Goal: Find contact information: Find contact information

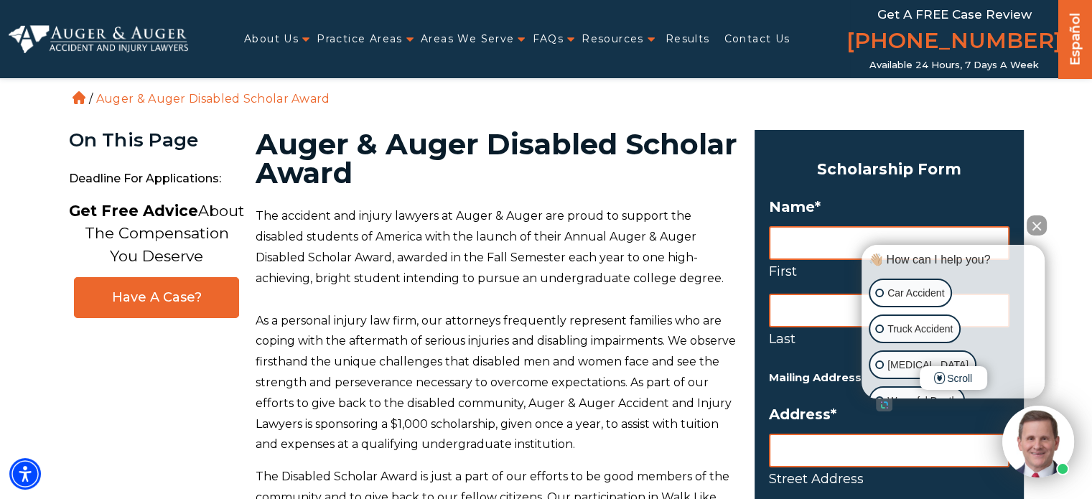
click at [1040, 228] on button "Close Intaker Chat Widget" at bounding box center [1037, 225] width 20 height 20
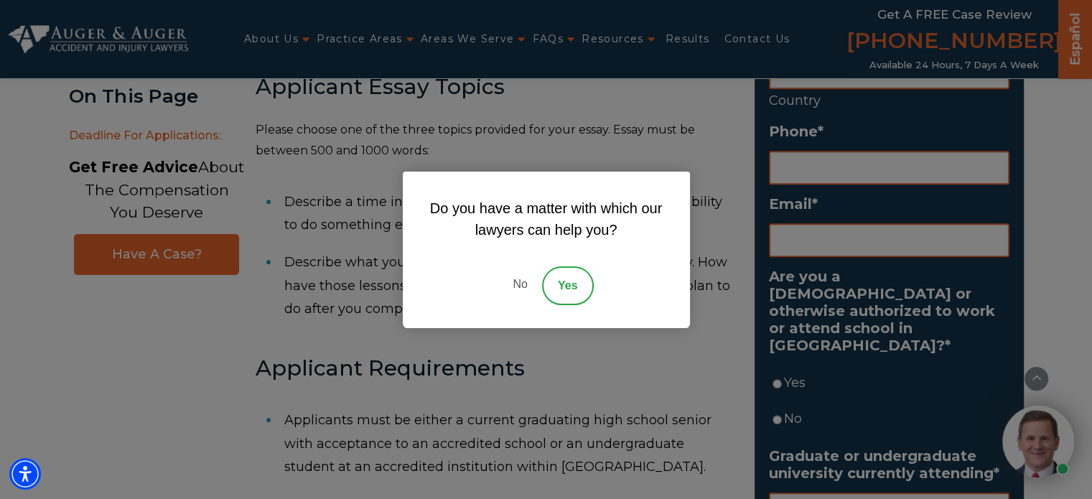
scroll to position [724, 0]
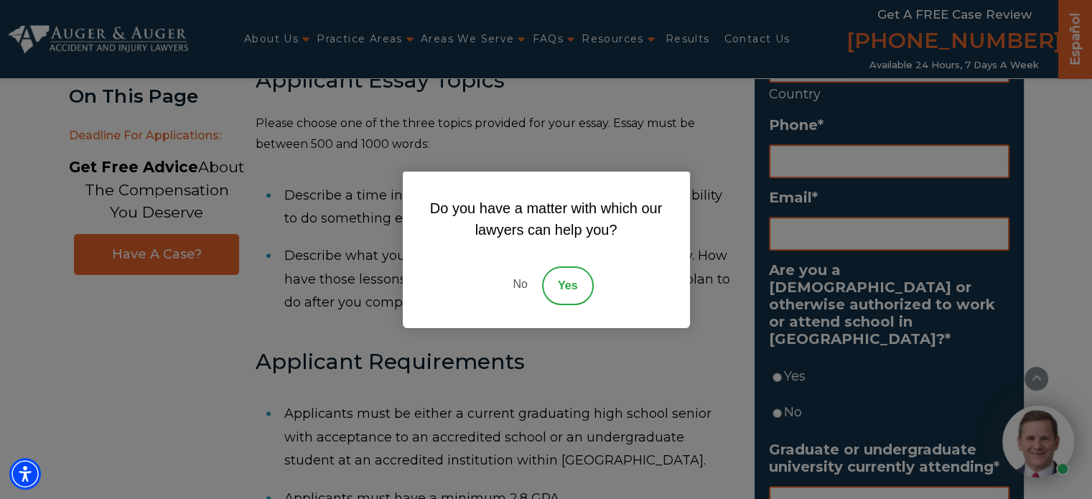
click at [517, 279] on link "No" at bounding box center [519, 285] width 43 height 39
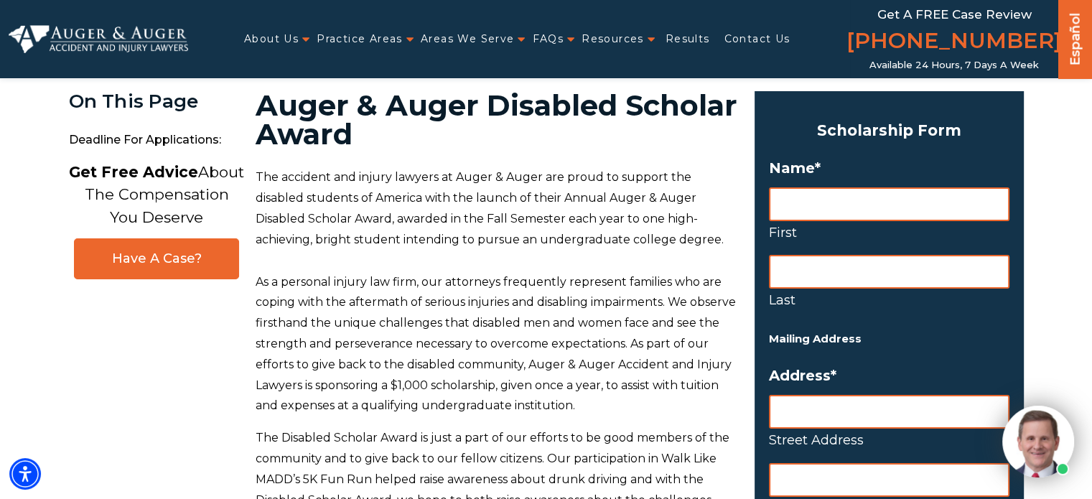
scroll to position [0, 0]
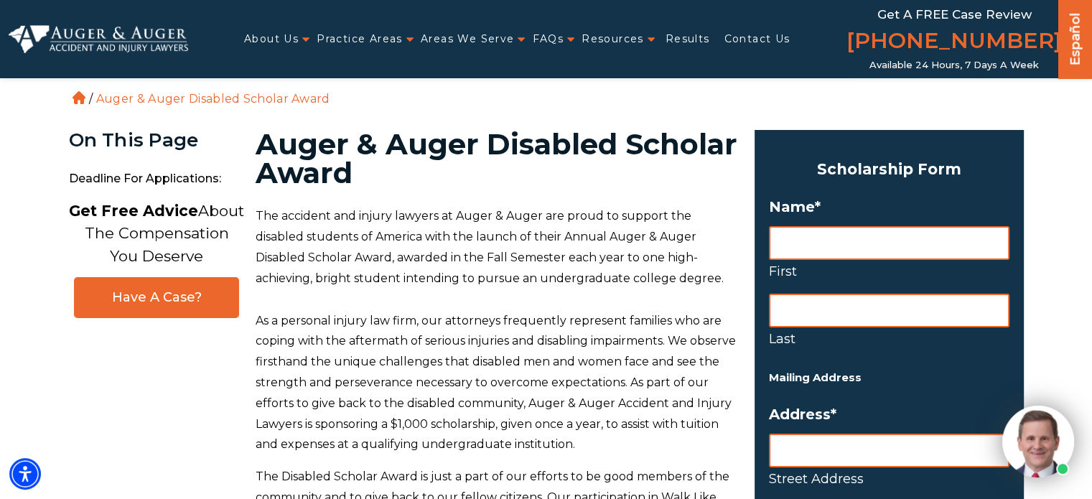
click at [269, 395] on p "As a personal injury law firm, our attorneys frequently represent families who …" at bounding box center [497, 383] width 482 height 145
click at [761, 39] on link "Contact Us" at bounding box center [757, 38] width 66 height 29
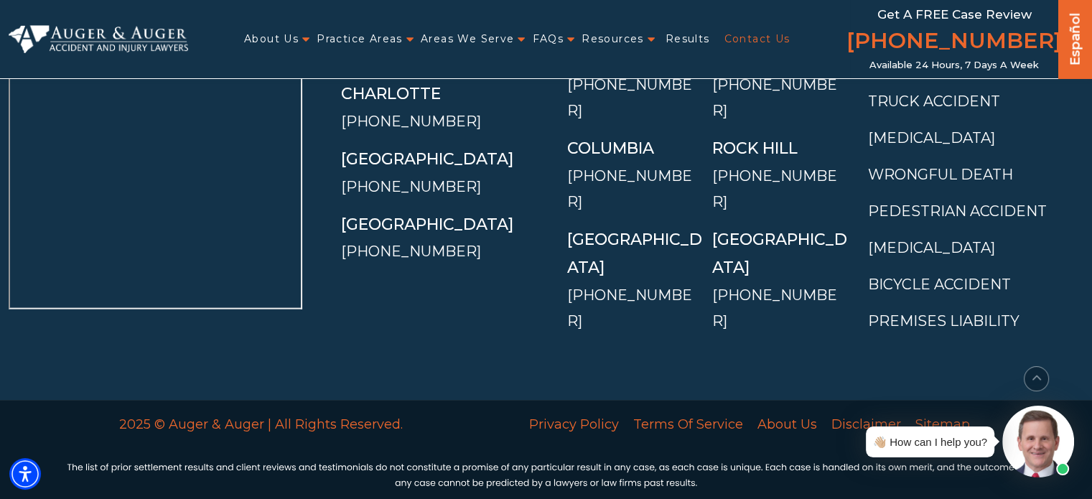
scroll to position [3214, 0]
